Goal: Information Seeking & Learning: Check status

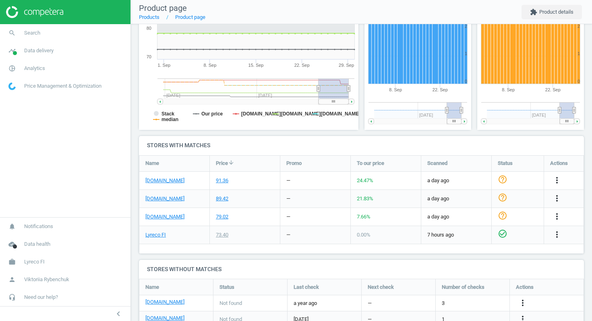
scroll to position [154, 0]
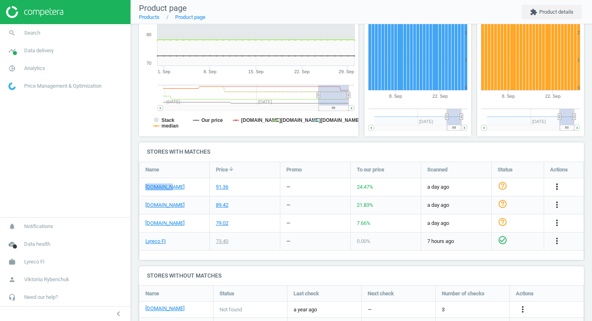
click at [557, 187] on icon "more_vert" at bounding box center [557, 187] width 10 height 10
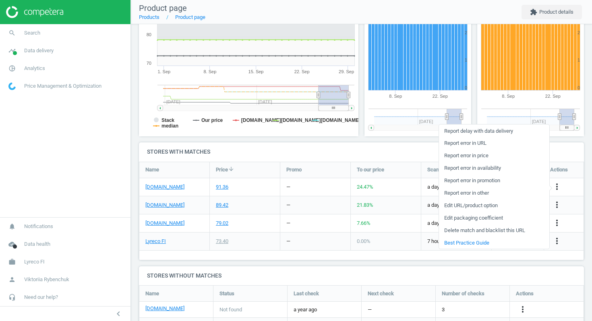
click at [473, 209] on link "Edit URL/product option" at bounding box center [494, 205] width 110 height 12
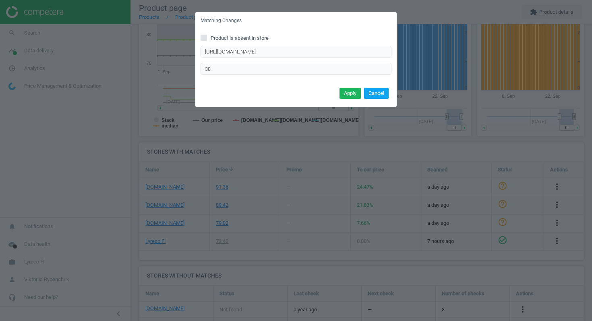
click at [375, 94] on button "Cancel" at bounding box center [376, 93] width 25 height 11
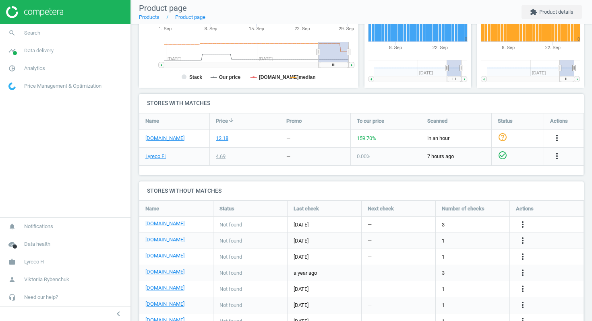
scroll to position [202, 0]
click at [159, 137] on link "[DOMAIN_NAME]" at bounding box center [164, 138] width 39 height 7
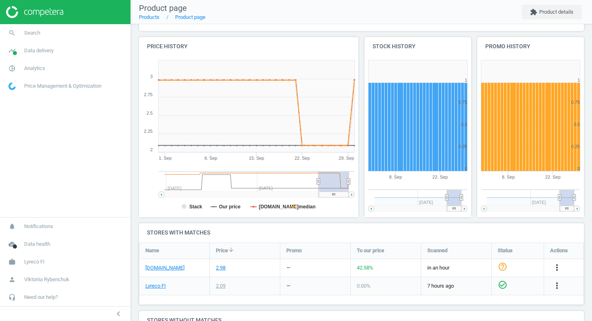
scroll to position [149, 0]
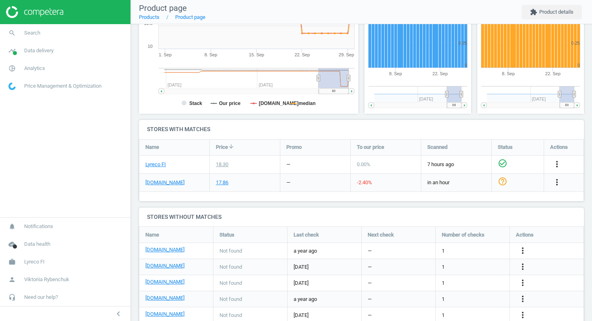
scroll to position [154, 0]
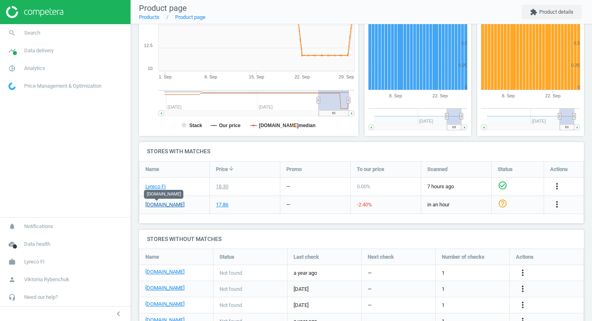
click at [160, 205] on link "[DOMAIN_NAME]" at bounding box center [164, 204] width 39 height 7
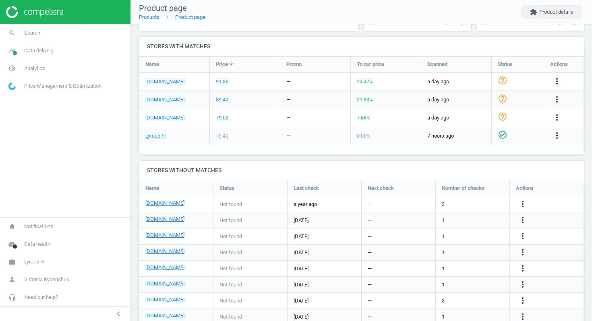
scroll to position [256, 0]
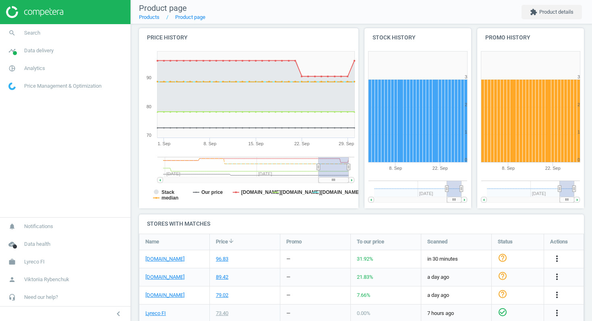
scroll to position [266, 0]
